Goal: Navigation & Orientation: Find specific page/section

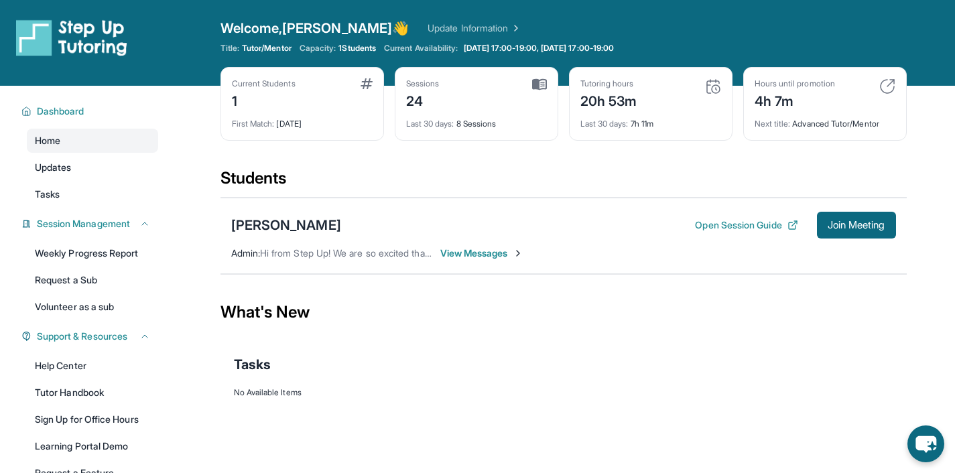
click at [557, 201] on div "[PERSON_NAME] Open Session Guide Join Meeting Admin : Hi from Step Up! We are s…" at bounding box center [563, 236] width 686 height 76
